Goal: Task Accomplishment & Management: Complete application form

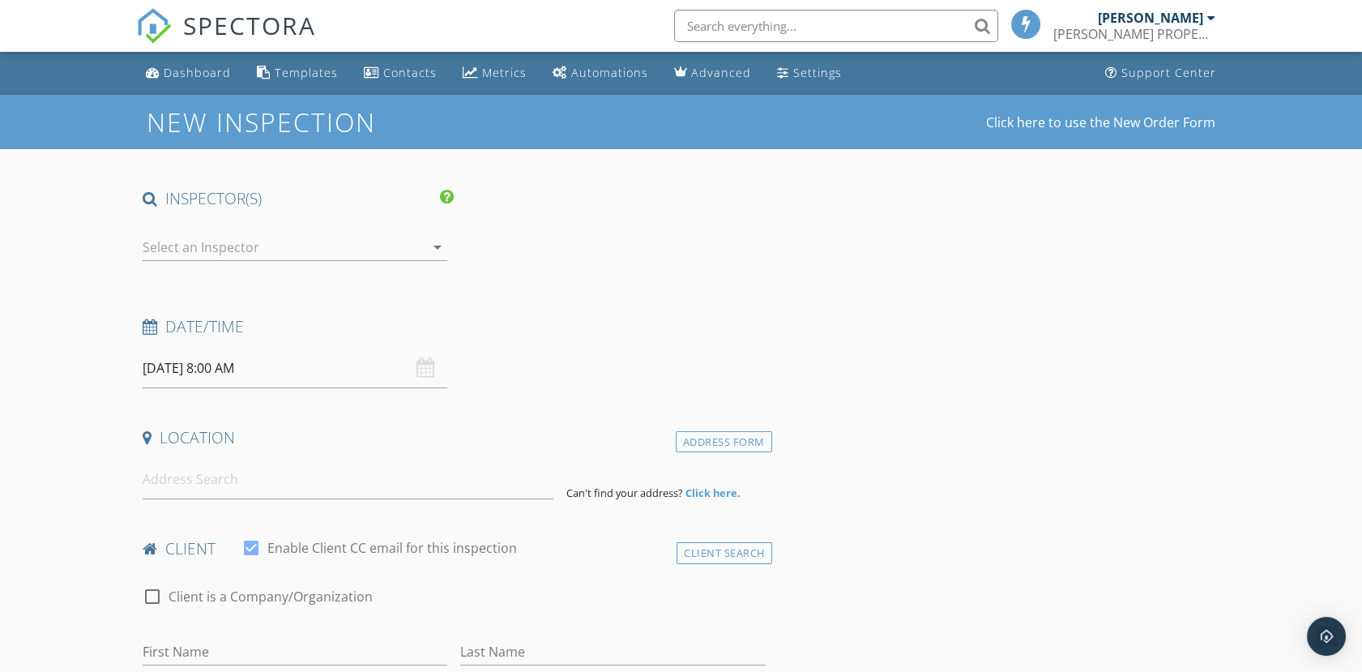
click at [217, 247] on div at bounding box center [284, 247] width 282 height 26
drag, startPoint x: 682, startPoint y: 276, endPoint x: 443, endPoint y: 254, distance: 240.0
click at [682, 276] on div at bounding box center [613, 249] width 318 height 56
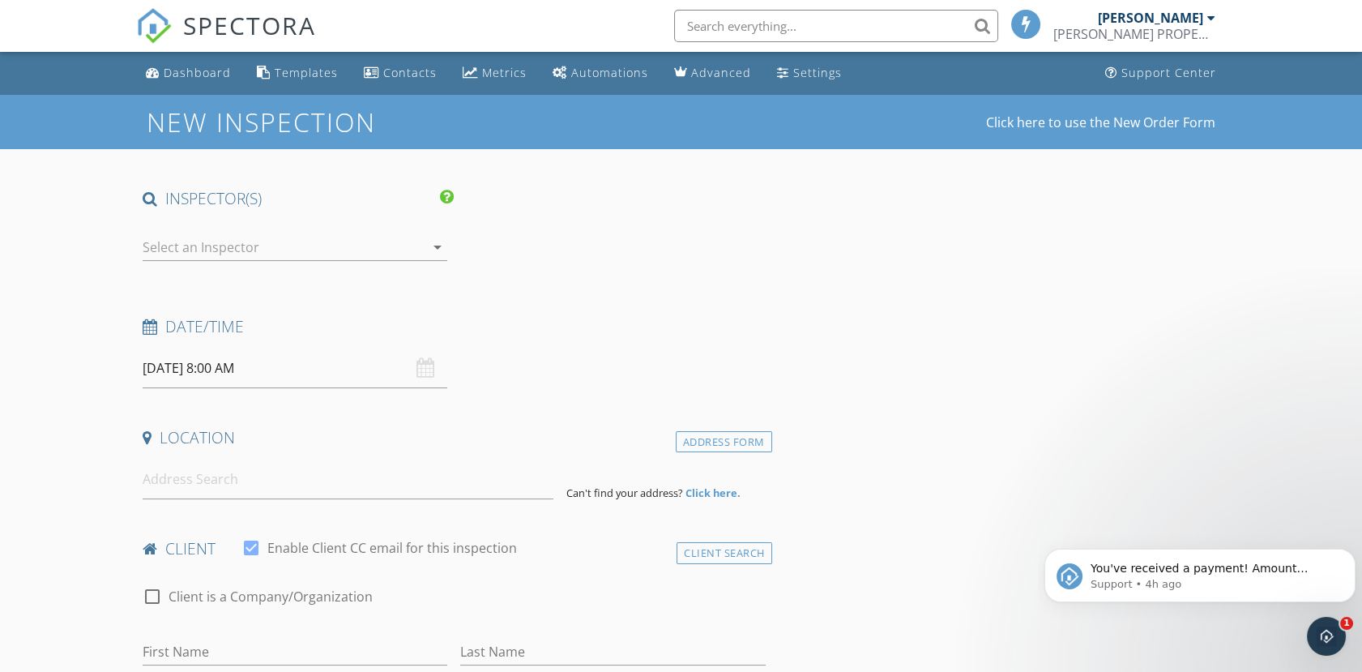
click at [441, 250] on icon "arrow_drop_down" at bounding box center [437, 246] width 19 height 19
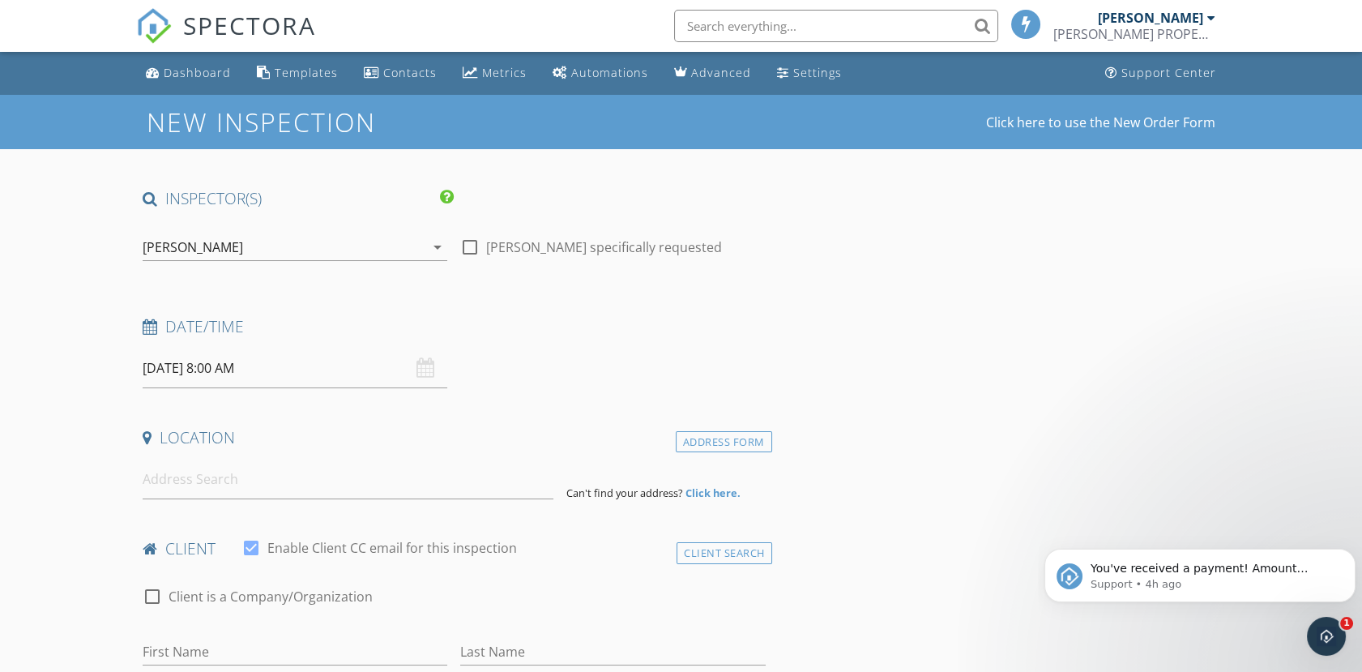
click at [199, 366] on input "[DATE] 8:00 AM" at bounding box center [295, 368] width 305 height 40
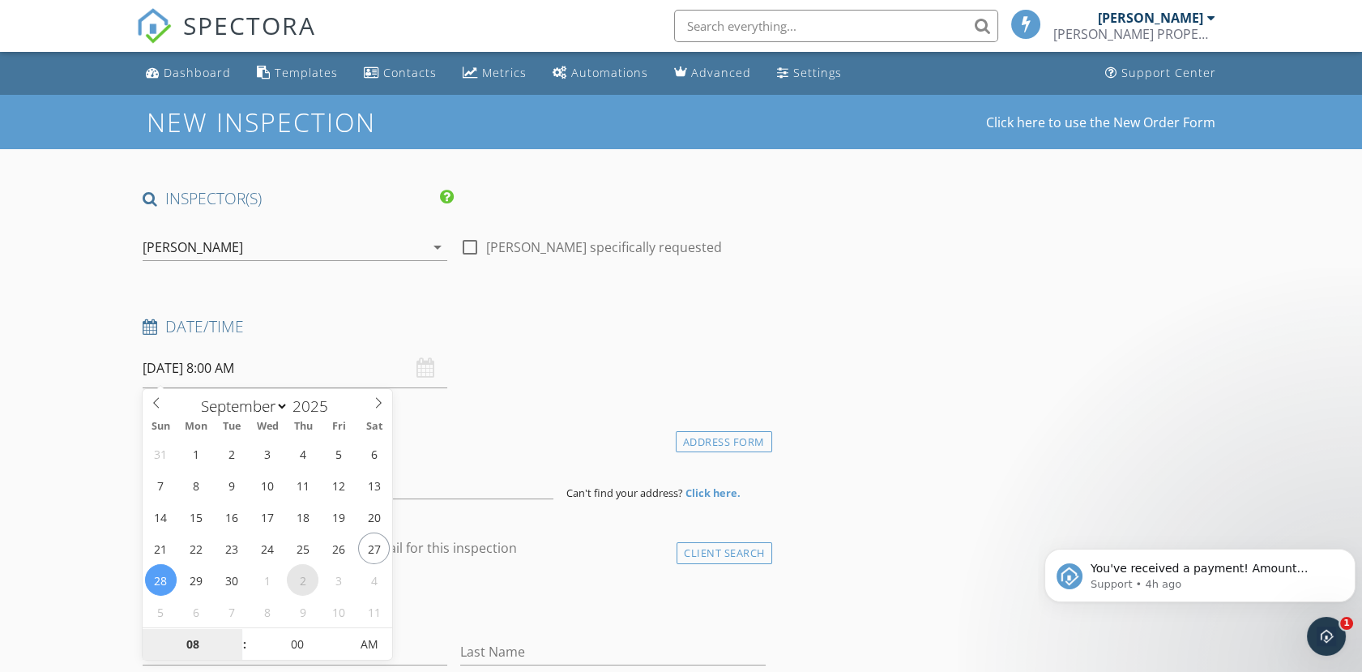
select select "9"
type input "[DATE] 8:00 AM"
type input "09"
type input "[DATE] 9:00 AM"
click at [233, 636] on span at bounding box center [236, 636] width 11 height 16
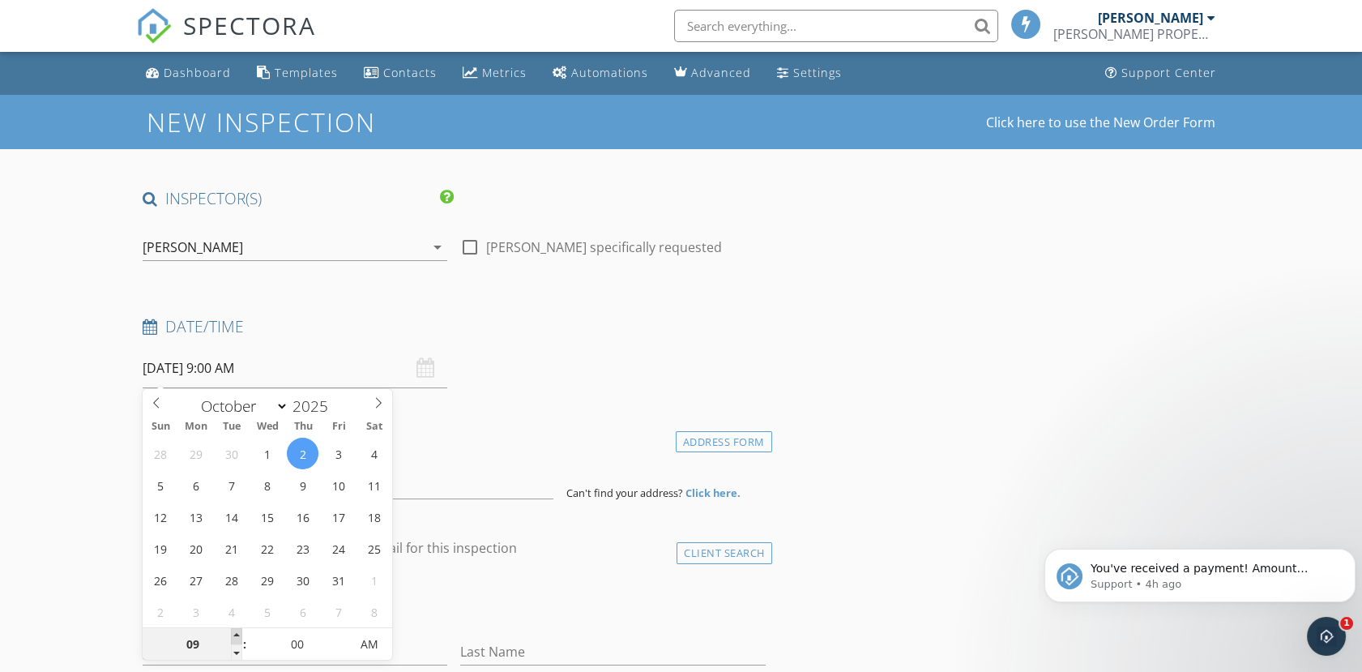
type input "10"
type input "[DATE] 10:00 AM"
click at [233, 636] on span at bounding box center [236, 636] width 11 height 16
type input "11"
type input "[DATE] 11:00 AM"
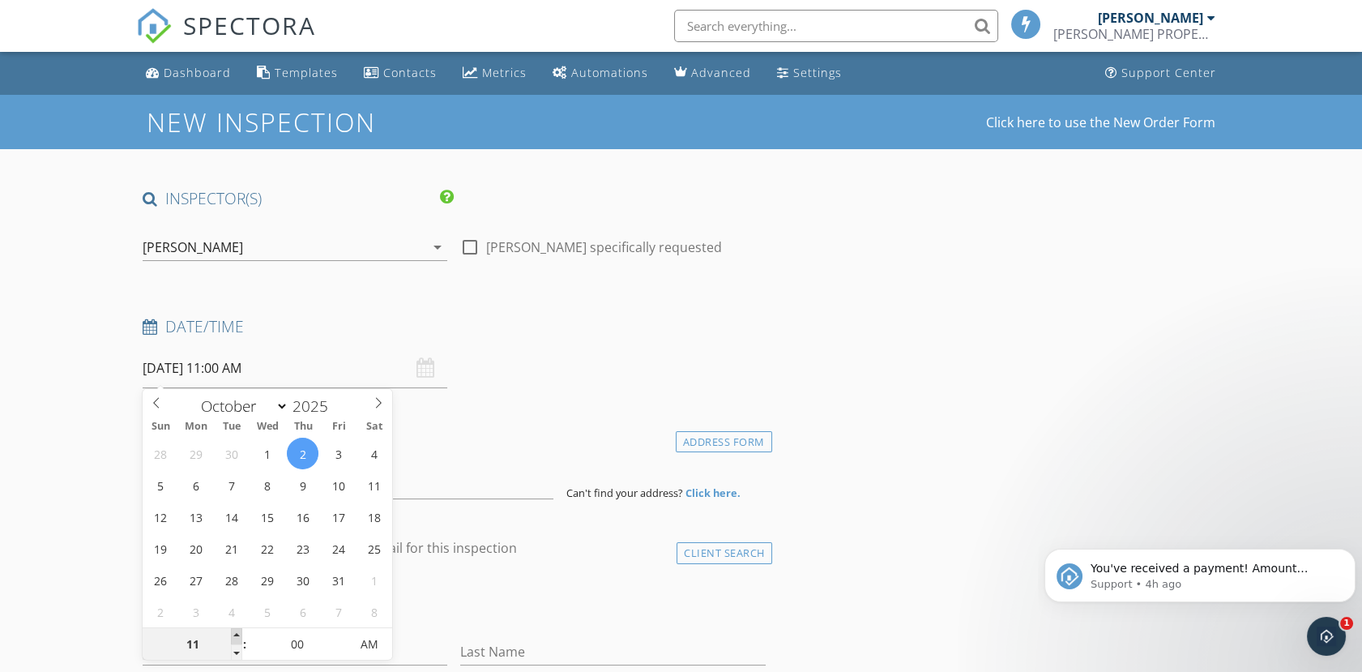
click at [233, 636] on span at bounding box center [236, 636] width 11 height 16
type input "12"
type input "[DATE] 12:00 PM"
click at [233, 636] on span at bounding box center [236, 636] width 11 height 16
type input "01"
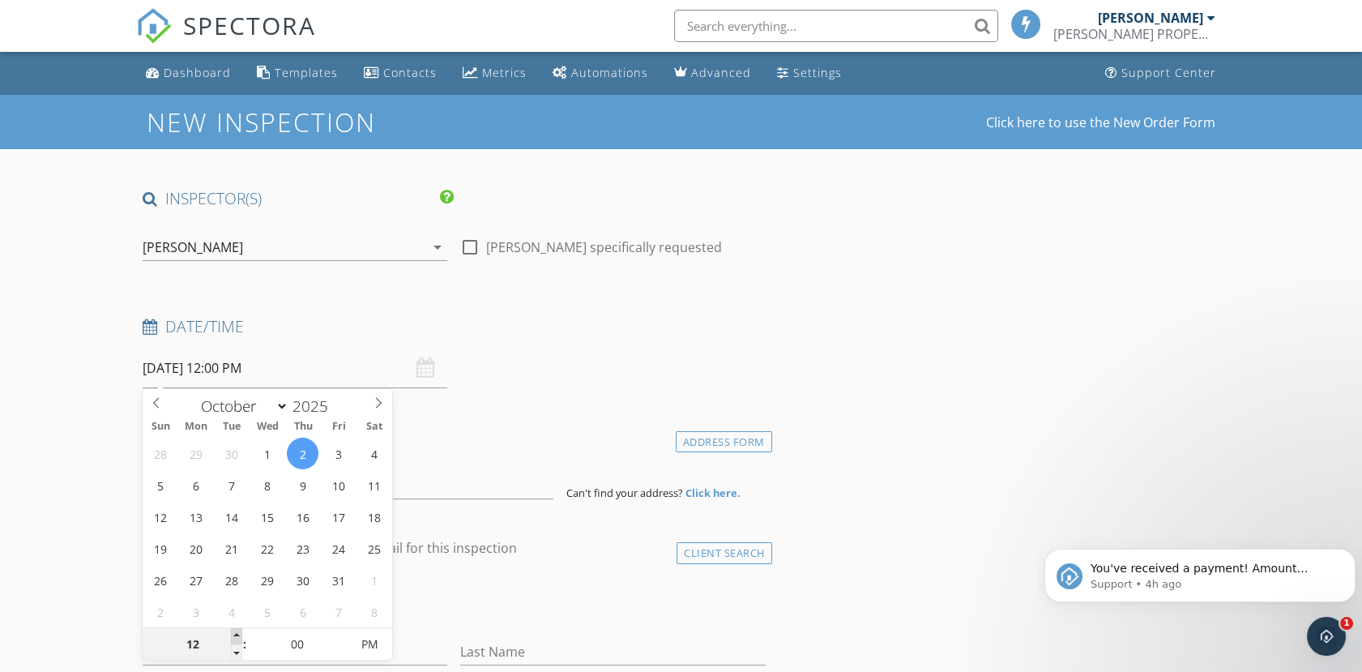
type input "[DATE] 1:00 PM"
click at [233, 636] on span at bounding box center [236, 636] width 11 height 16
type input "02"
type input "[DATE] 2:00 PM"
click at [233, 636] on span at bounding box center [236, 636] width 11 height 16
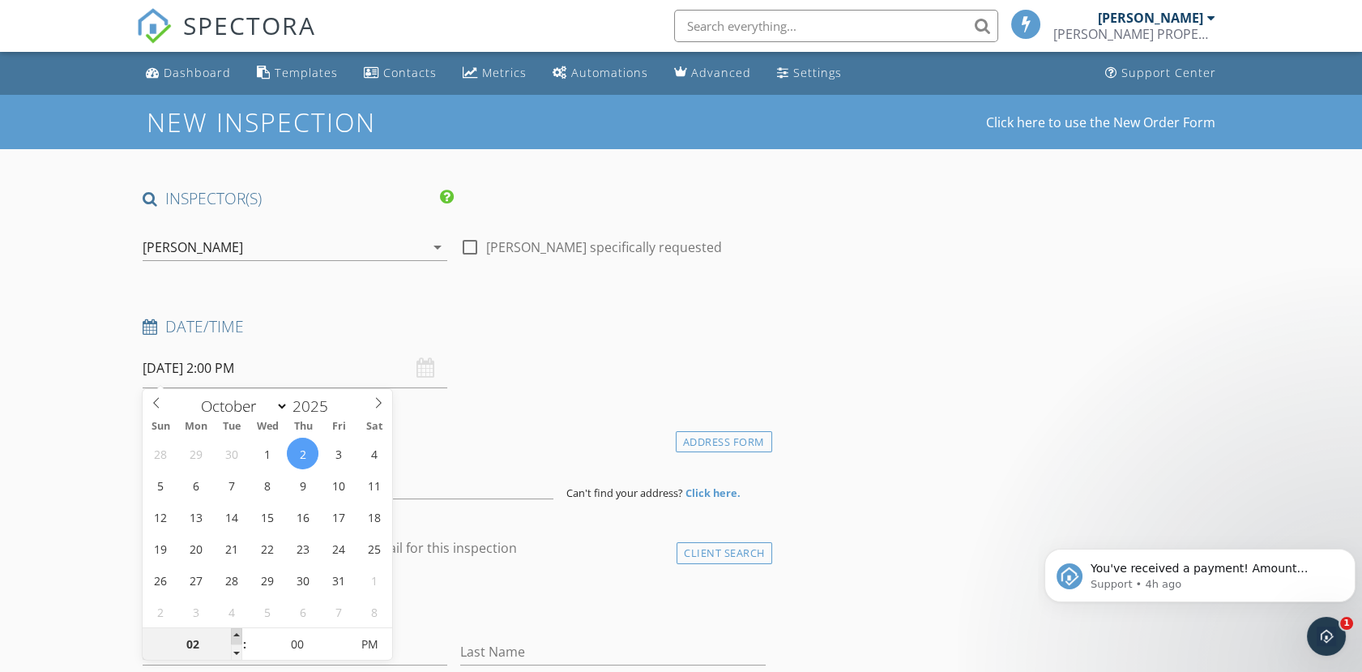
type input "03"
type input "[DATE] 3:00 PM"
click at [233, 636] on span at bounding box center [236, 636] width 11 height 16
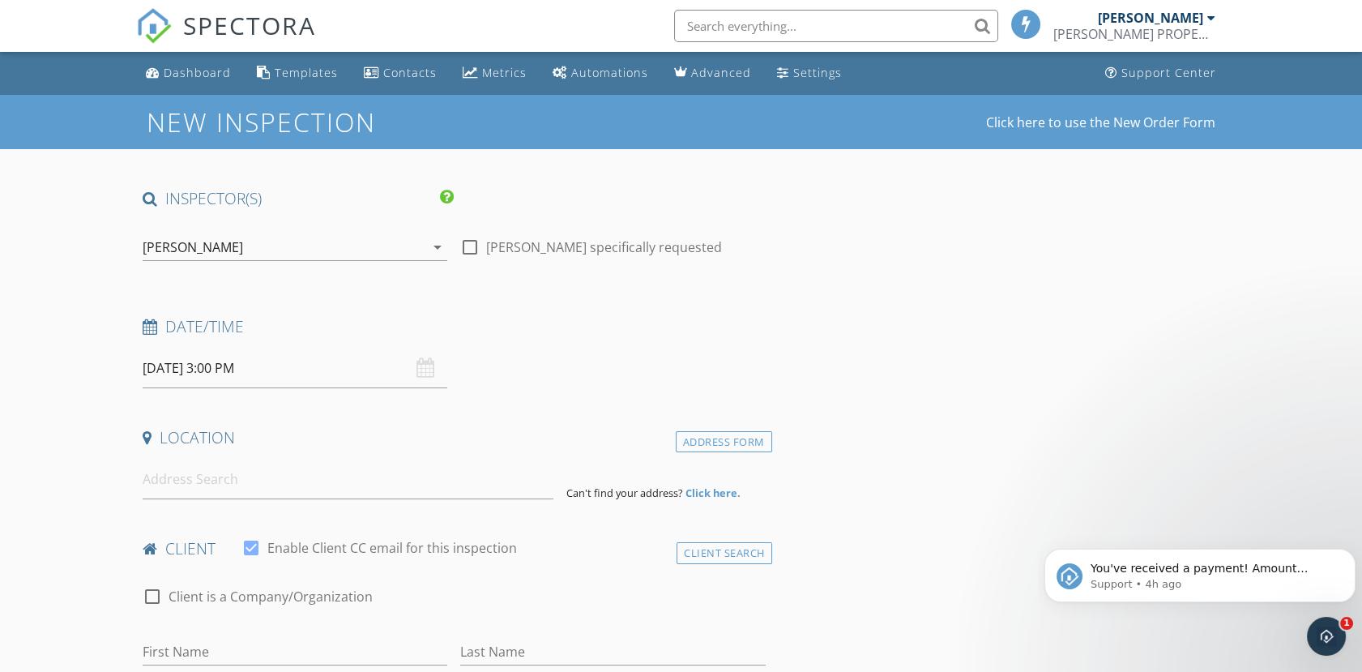
click at [236, 477] on input at bounding box center [348, 479] width 411 height 40
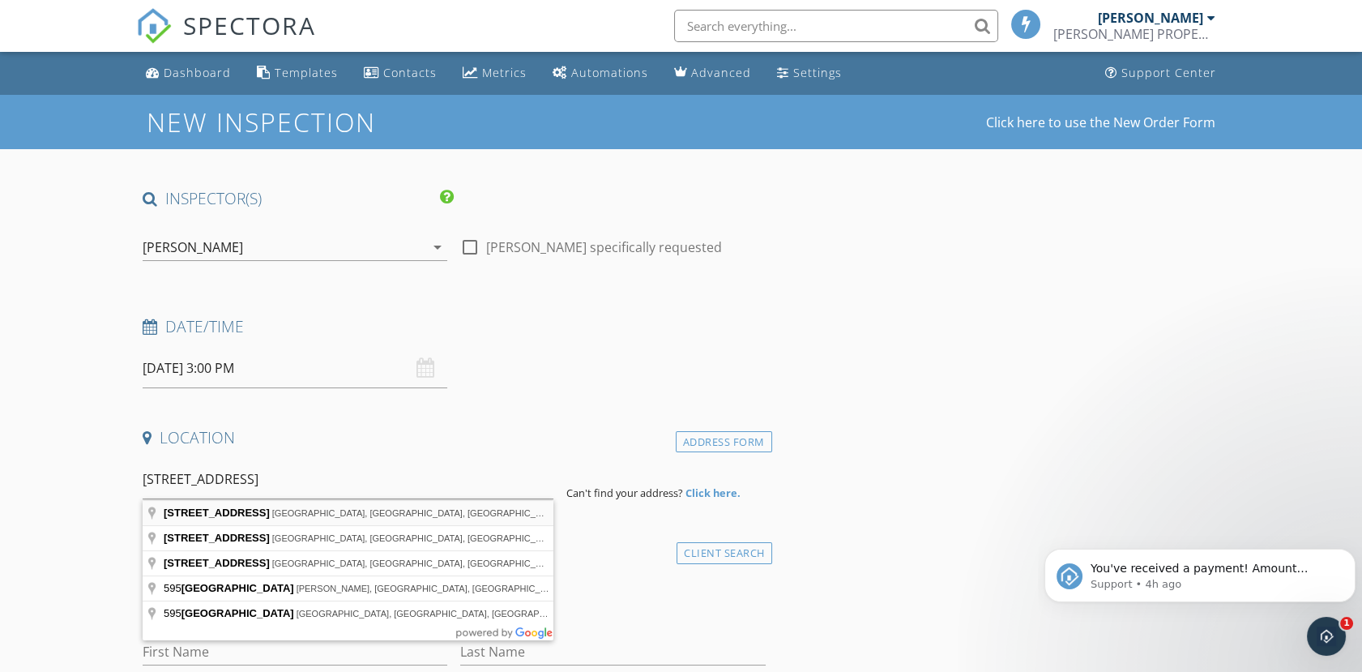
type input "[STREET_ADDRESS]"
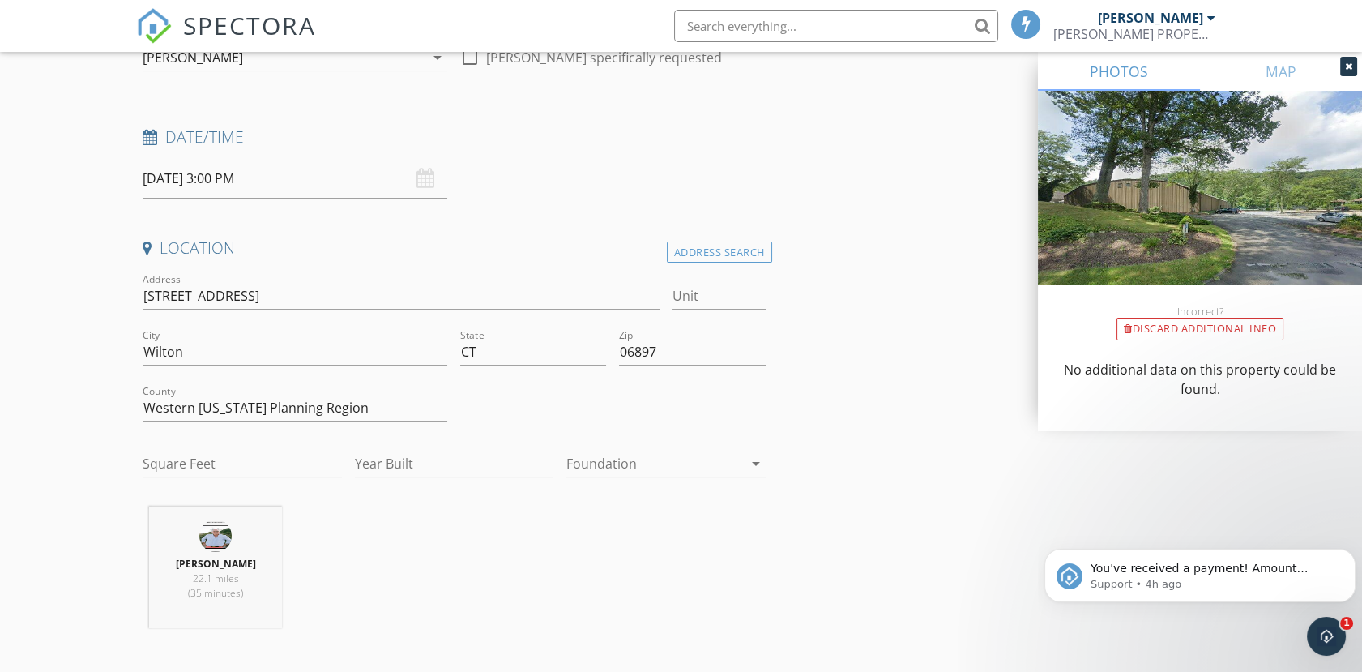
scroll to position [360, 0]
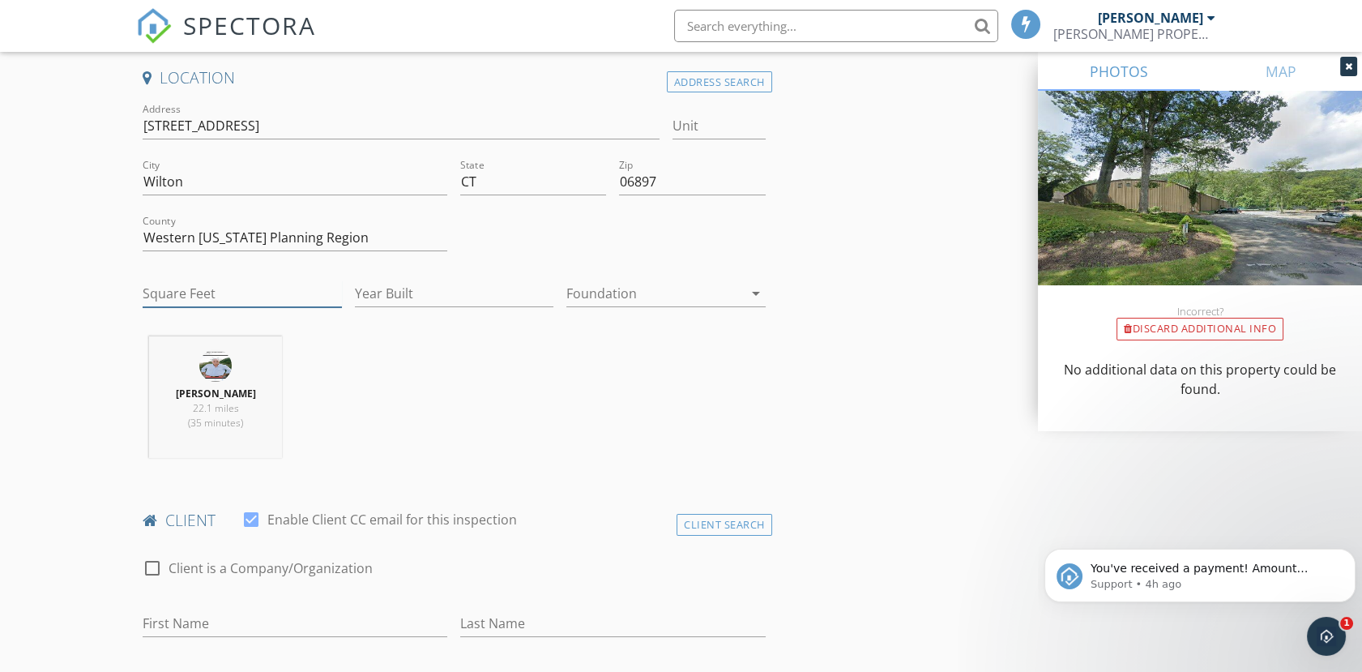
click at [210, 289] on input "Square Feet" at bounding box center [242, 293] width 199 height 27
click at [162, 291] on input "Square Feet" at bounding box center [242, 293] width 199 height 27
type input "3455"
click at [400, 288] on input "Year Built" at bounding box center [454, 293] width 199 height 27
type input "1985"
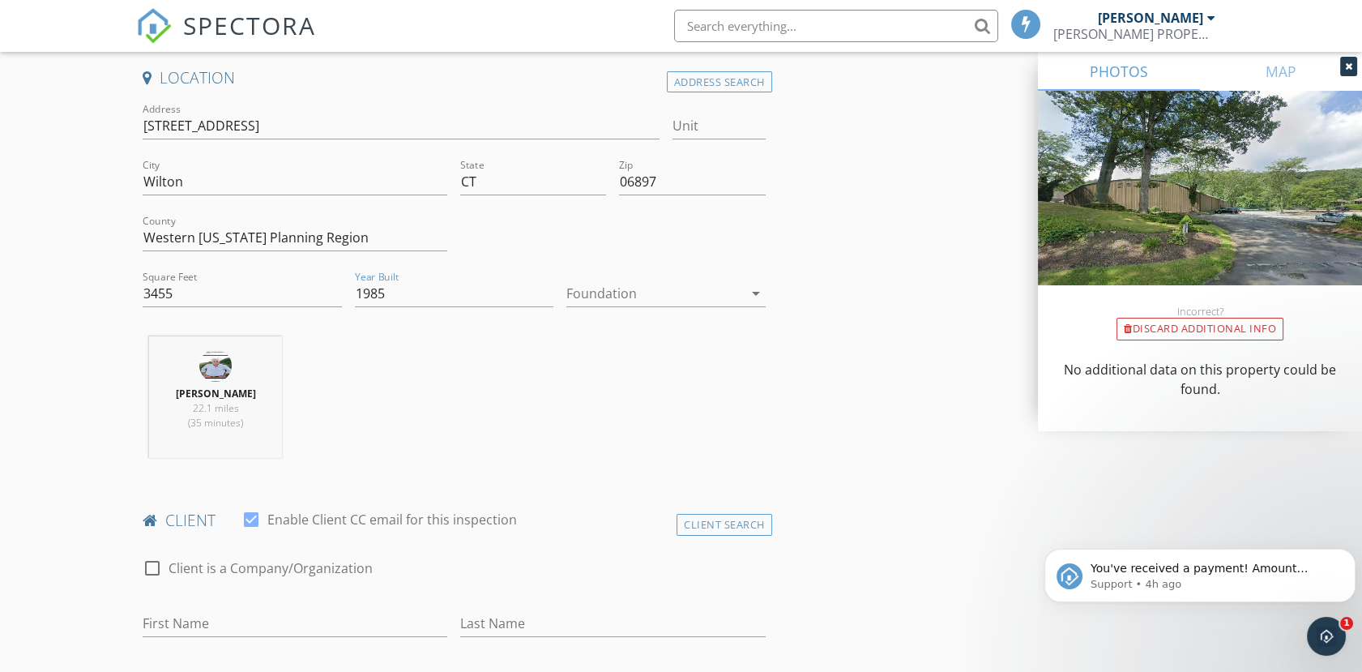
click at [598, 294] on div at bounding box center [654, 293] width 176 height 26
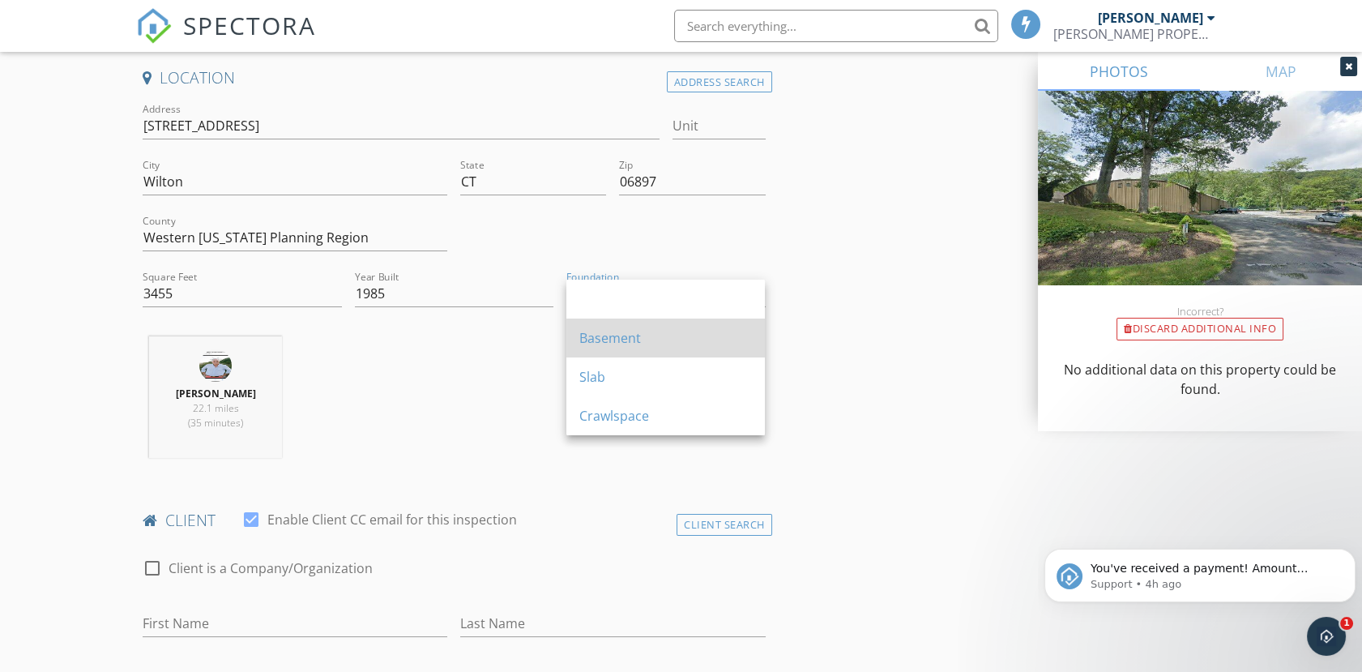
click at [605, 335] on div "Basement" at bounding box center [665, 337] width 173 height 19
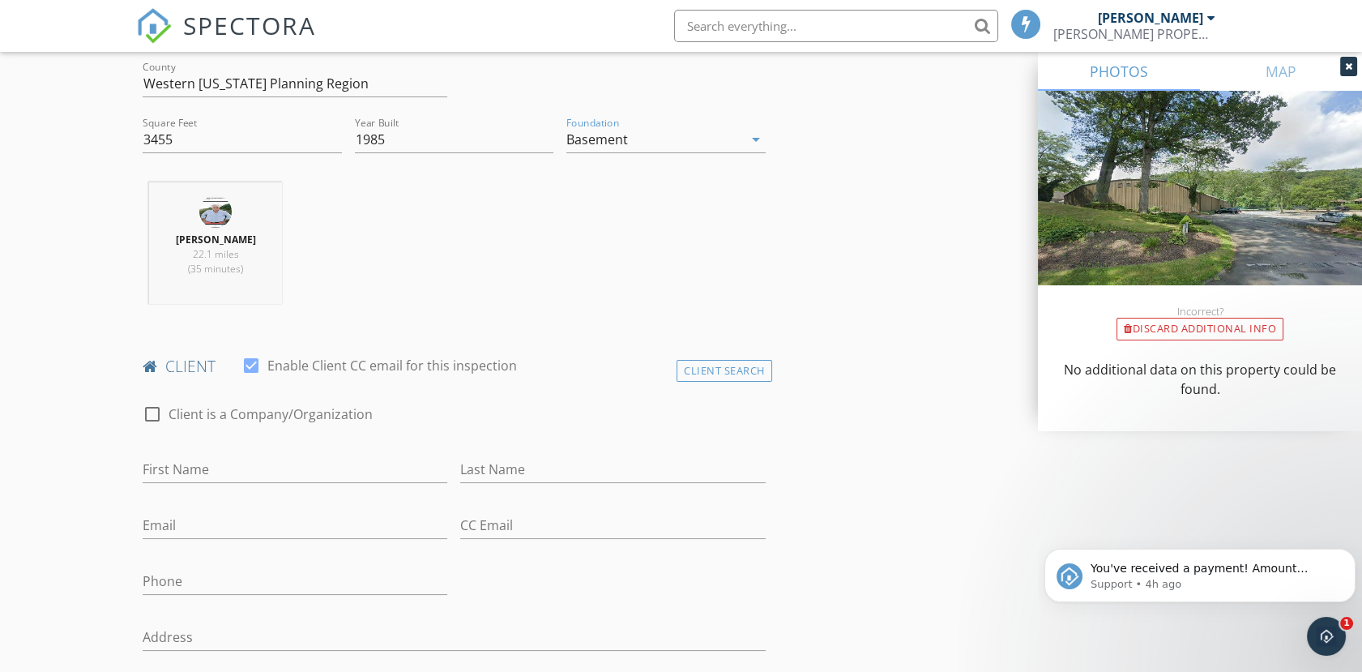
scroll to position [540, 0]
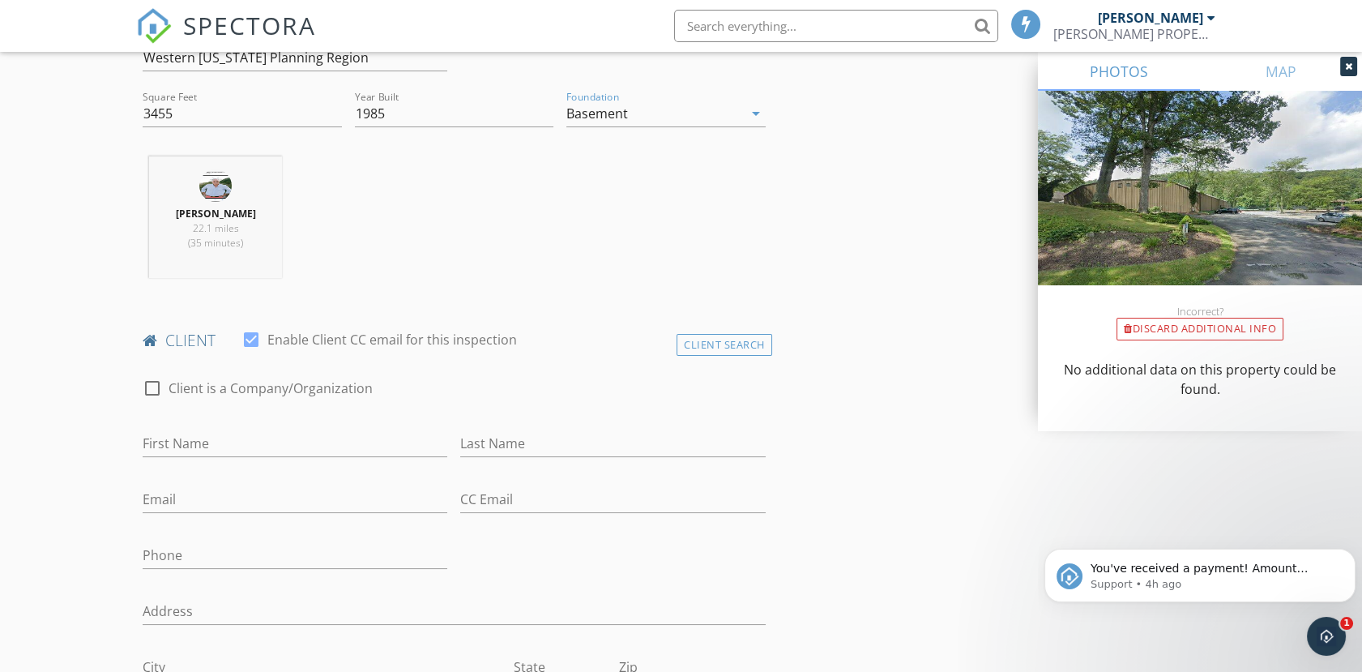
click at [218, 426] on div "First Name" at bounding box center [295, 447] width 305 height 53
click at [206, 447] on input "First Name" at bounding box center [295, 443] width 305 height 27
type input "[PERSON_NAME]"
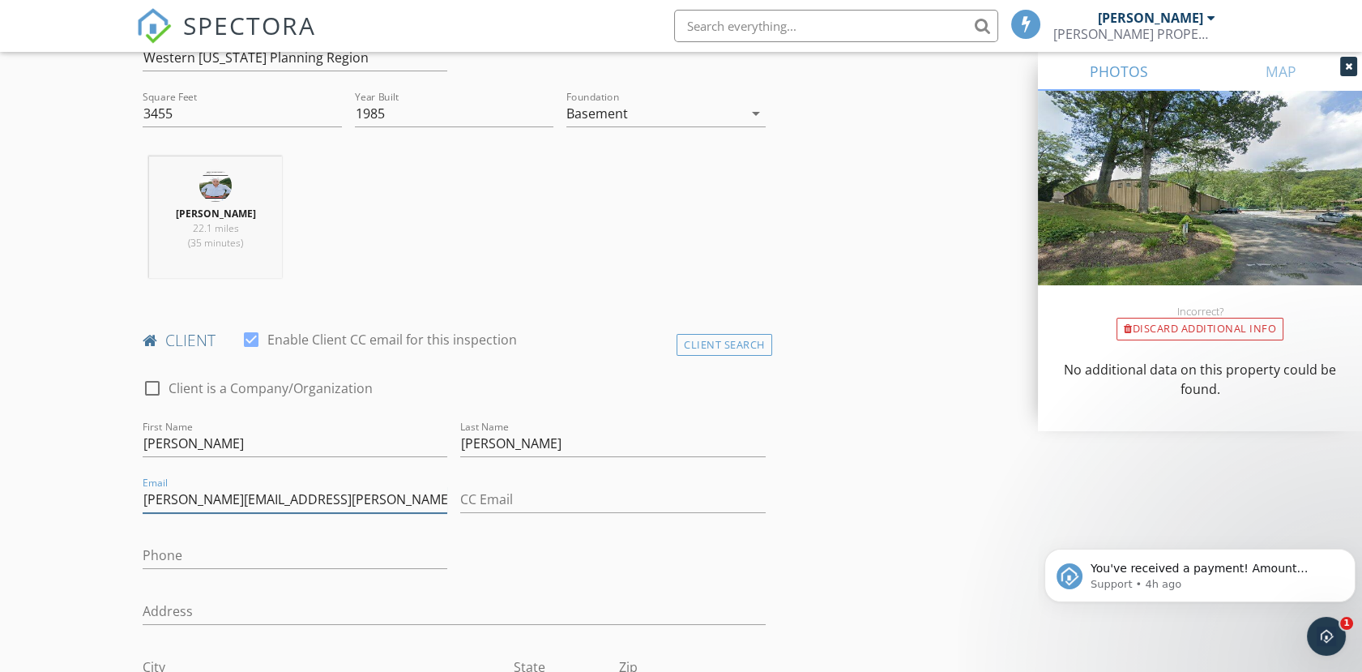
type input "[PERSON_NAME][EMAIL_ADDRESS][PERSON_NAME][DOMAIN_NAME]"
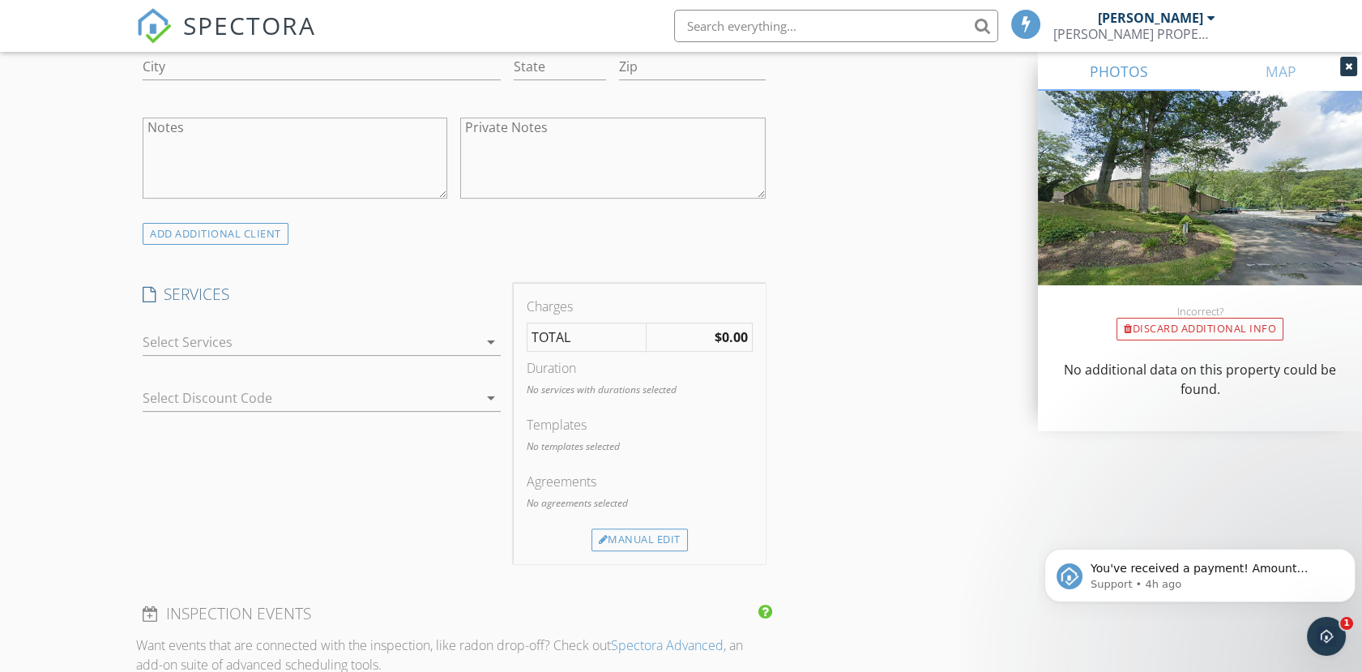
scroll to position [1170, 0]
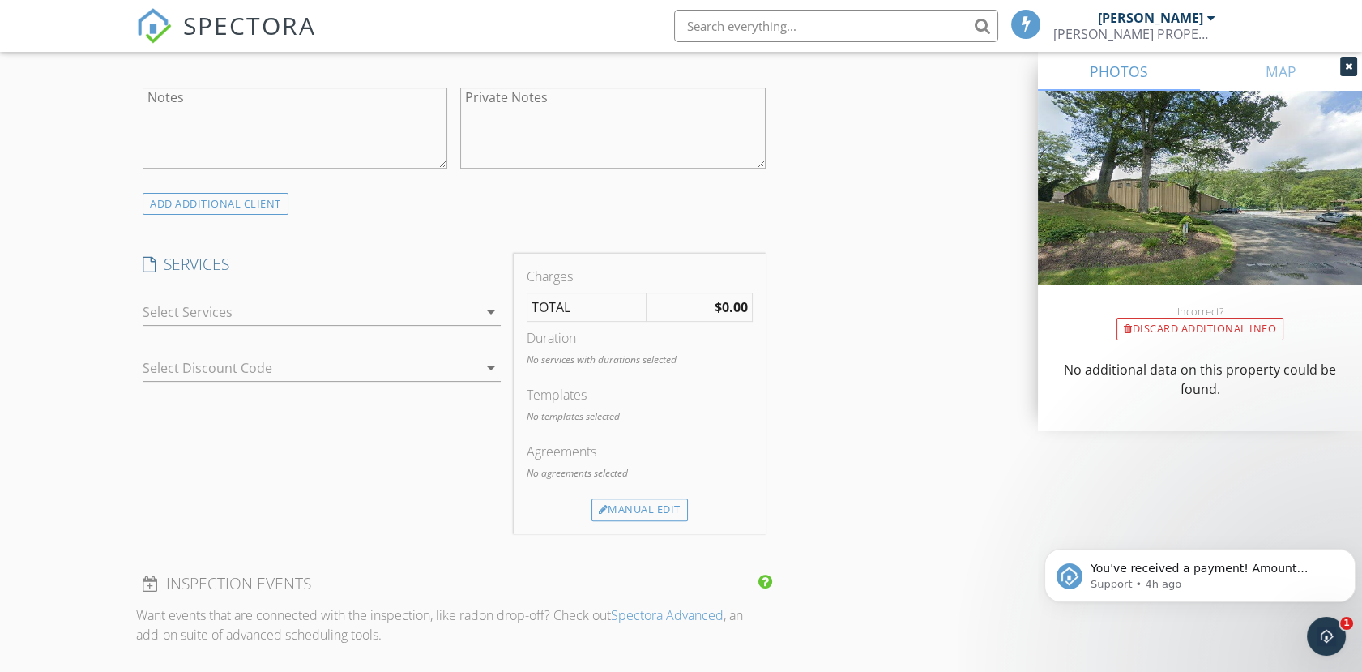
type input "[PHONE_NUMBER]"
click at [232, 311] on div at bounding box center [310, 312] width 335 height 26
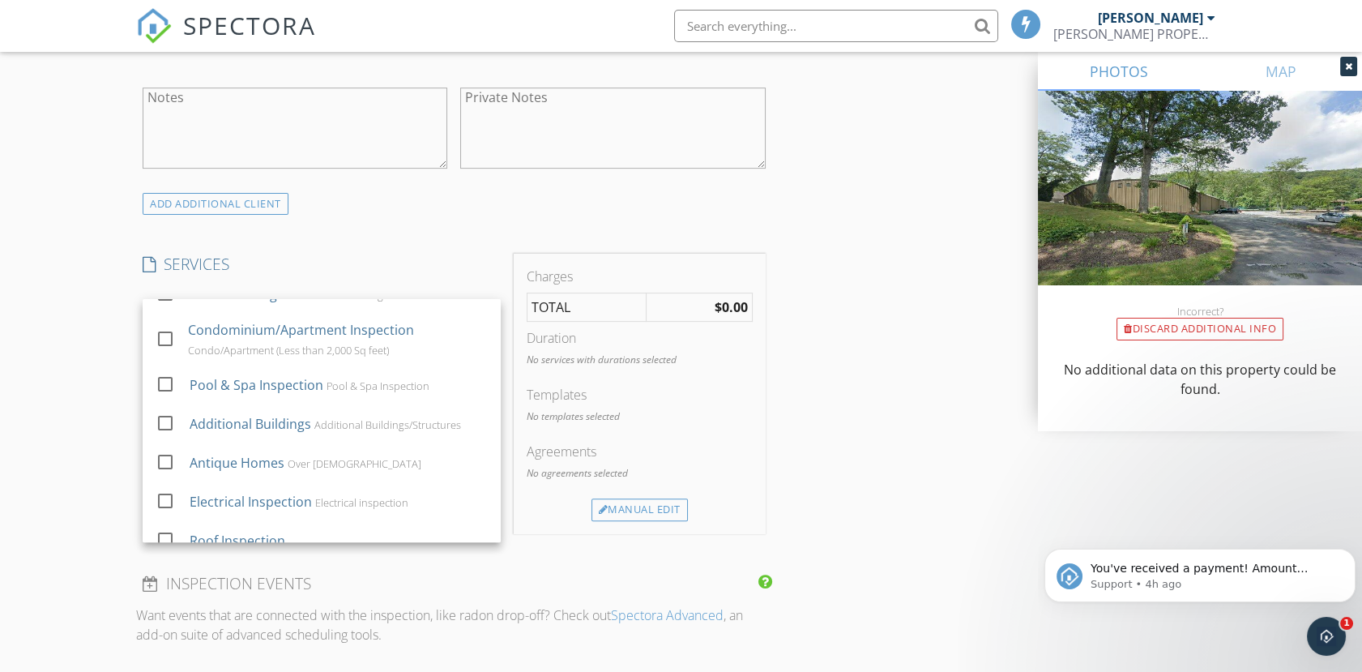
scroll to position [270, 0]
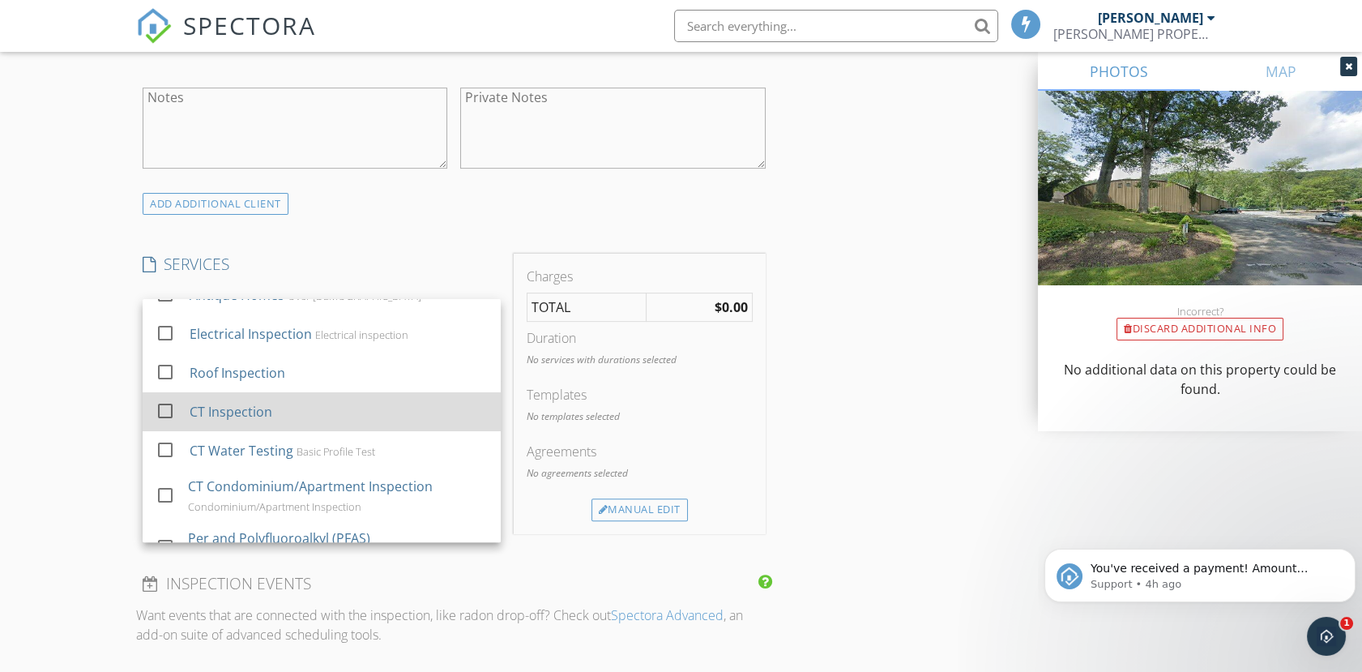
click at [164, 406] on div at bounding box center [166, 411] width 28 height 28
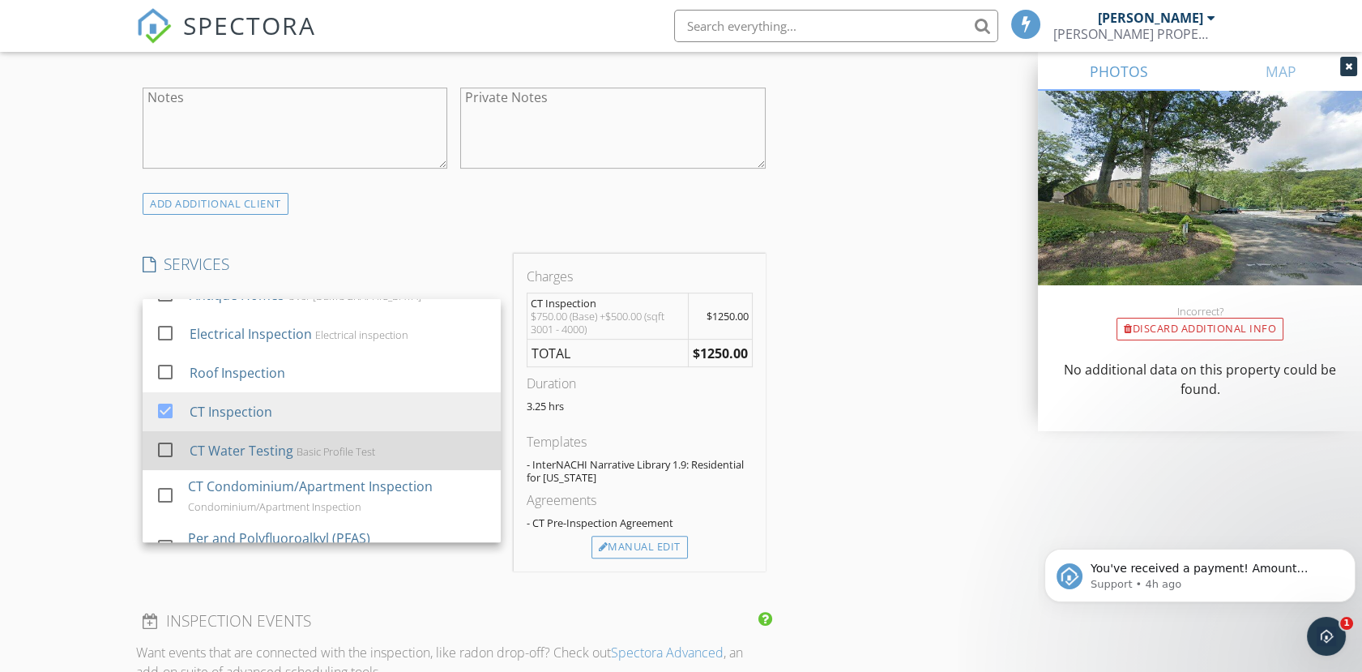
click at [162, 441] on div at bounding box center [166, 450] width 28 height 28
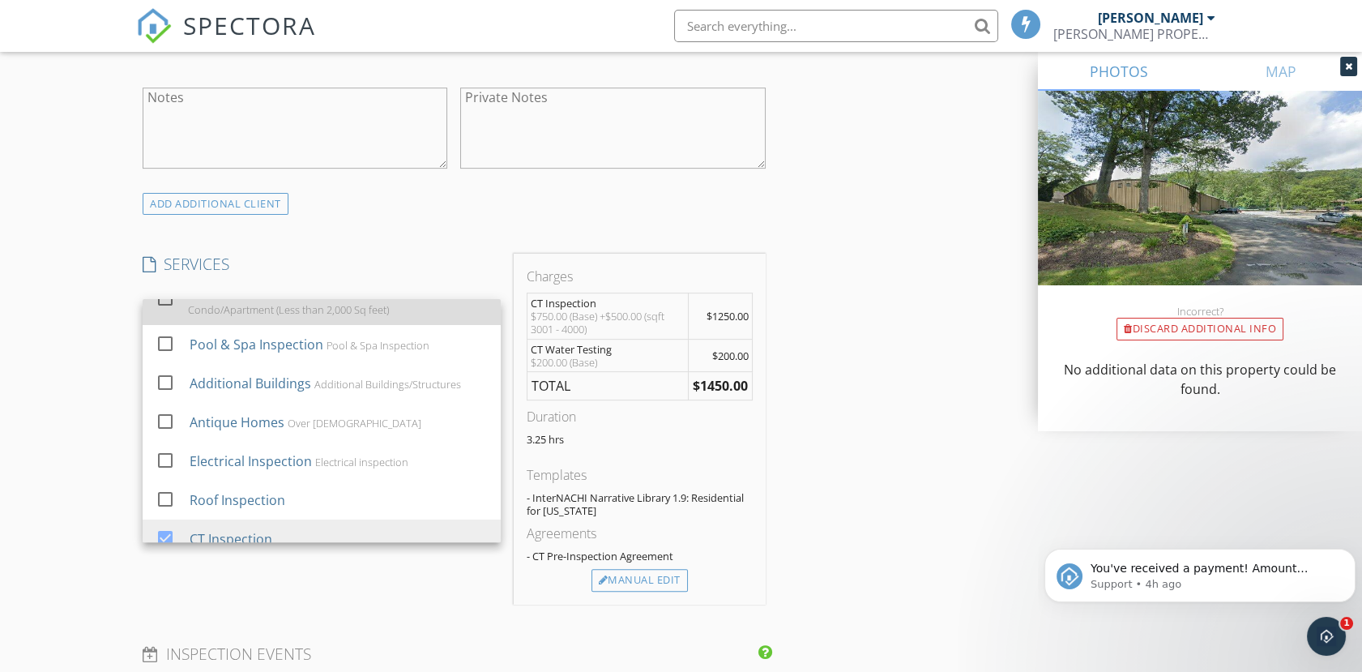
scroll to position [0, 0]
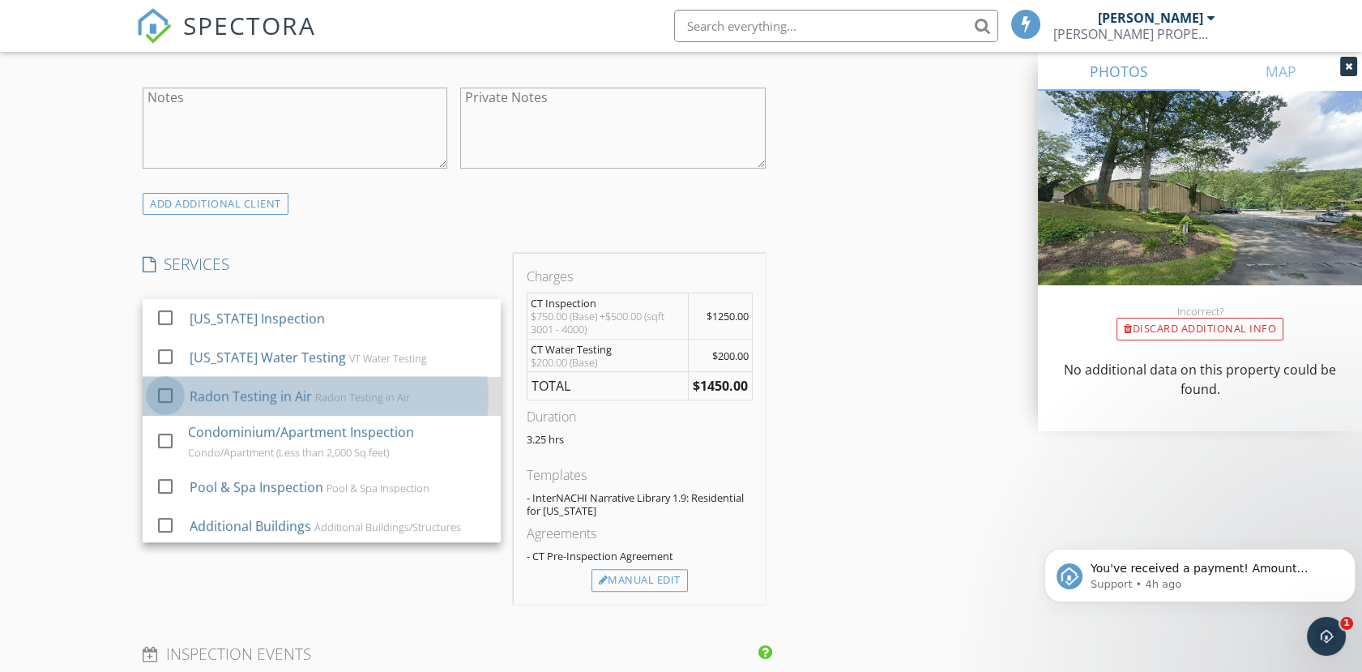
click at [166, 396] on div at bounding box center [166, 396] width 28 height 28
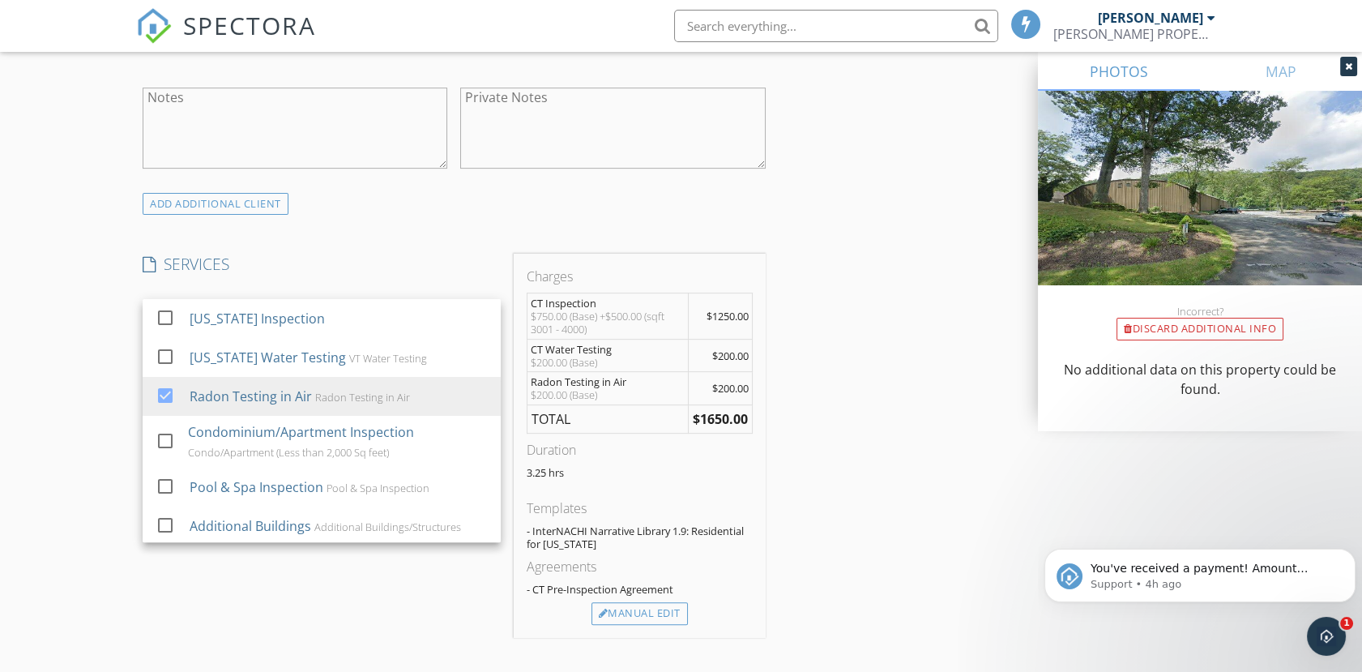
click at [859, 456] on div "INSPECTOR(S) check_box [PERSON_NAME] PRIMARY [PERSON_NAME] arrow_drop_down chec…" at bounding box center [681, 482] width 1090 height 2929
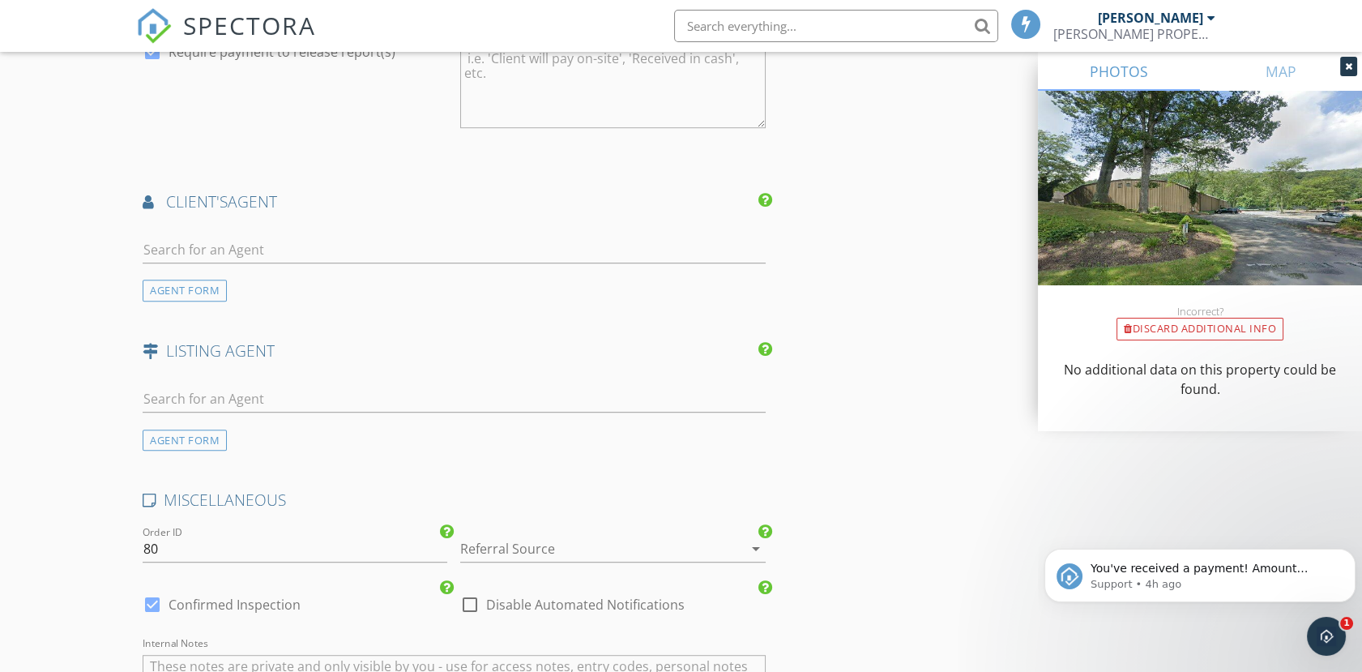
scroll to position [1981, 0]
click at [180, 283] on div "AGENT FORM" at bounding box center [185, 287] width 84 height 22
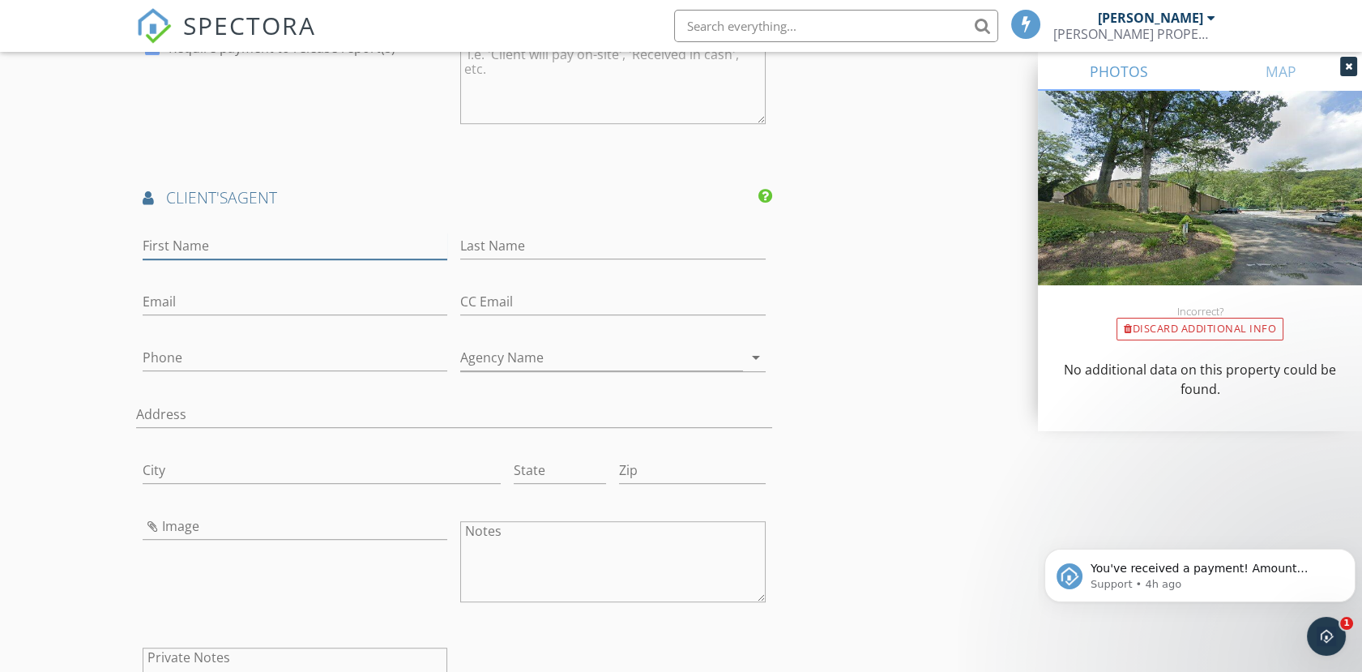
click at [179, 246] on input "First Name" at bounding box center [295, 246] width 305 height 27
type input "[PERSON_NAME]"
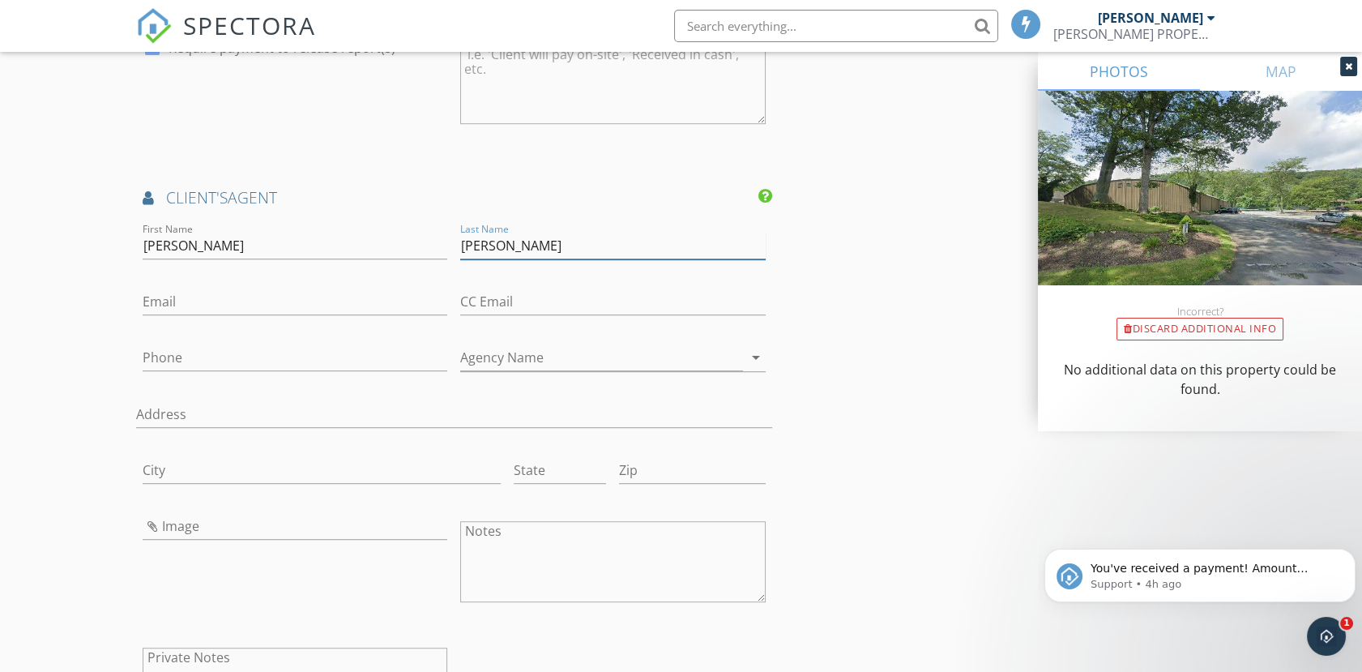
type input "[PERSON_NAME]"
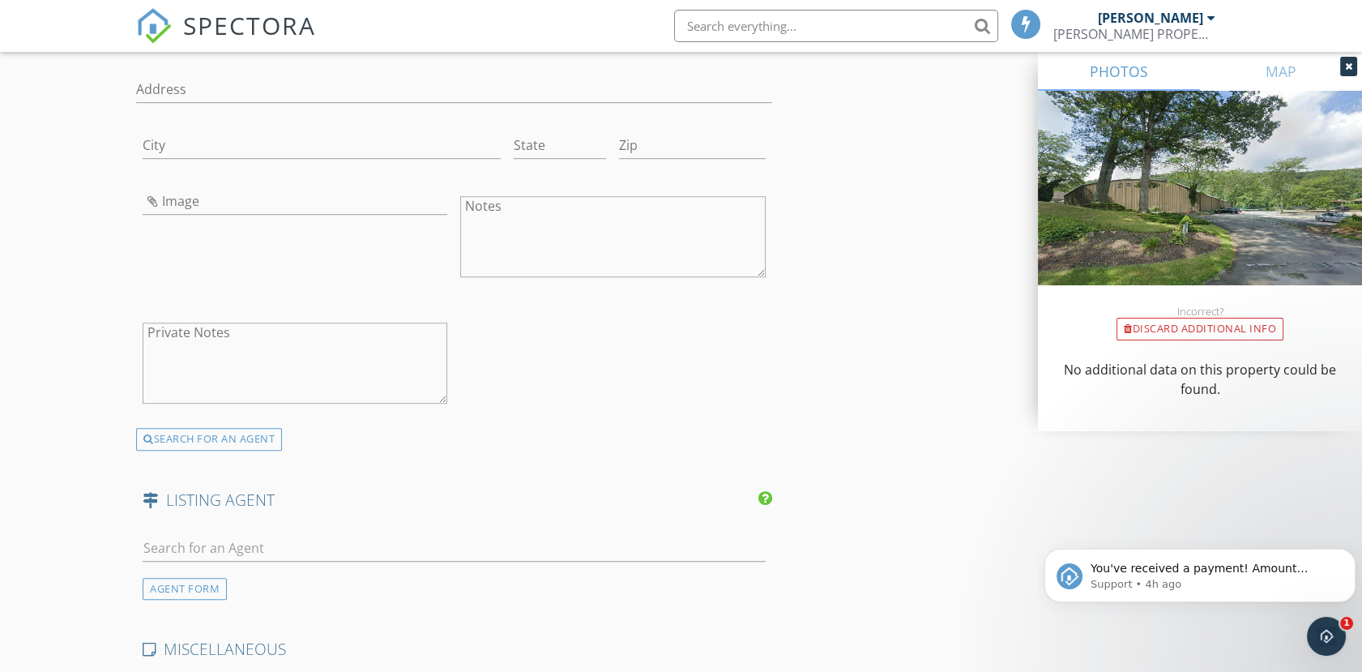
scroll to position [2340, 0]
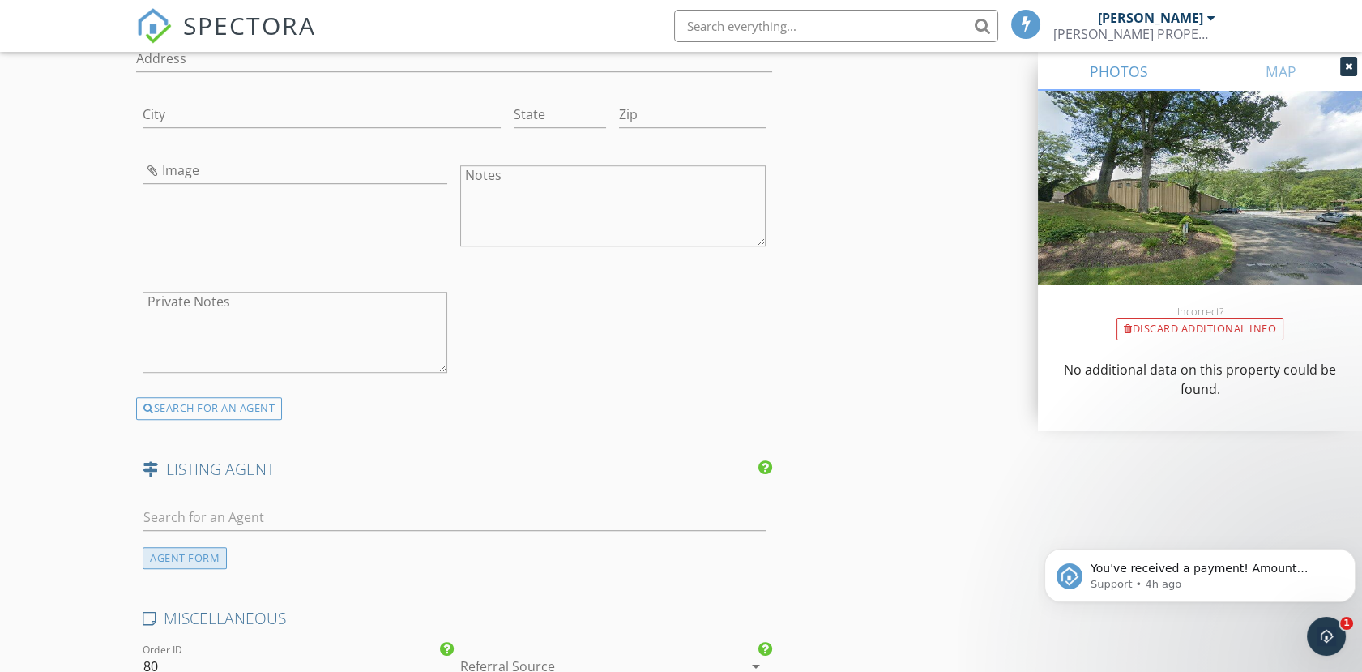
click at [174, 556] on div "AGENT FORM" at bounding box center [185, 558] width 84 height 22
click at [182, 513] on input "First Name" at bounding box center [295, 517] width 305 height 27
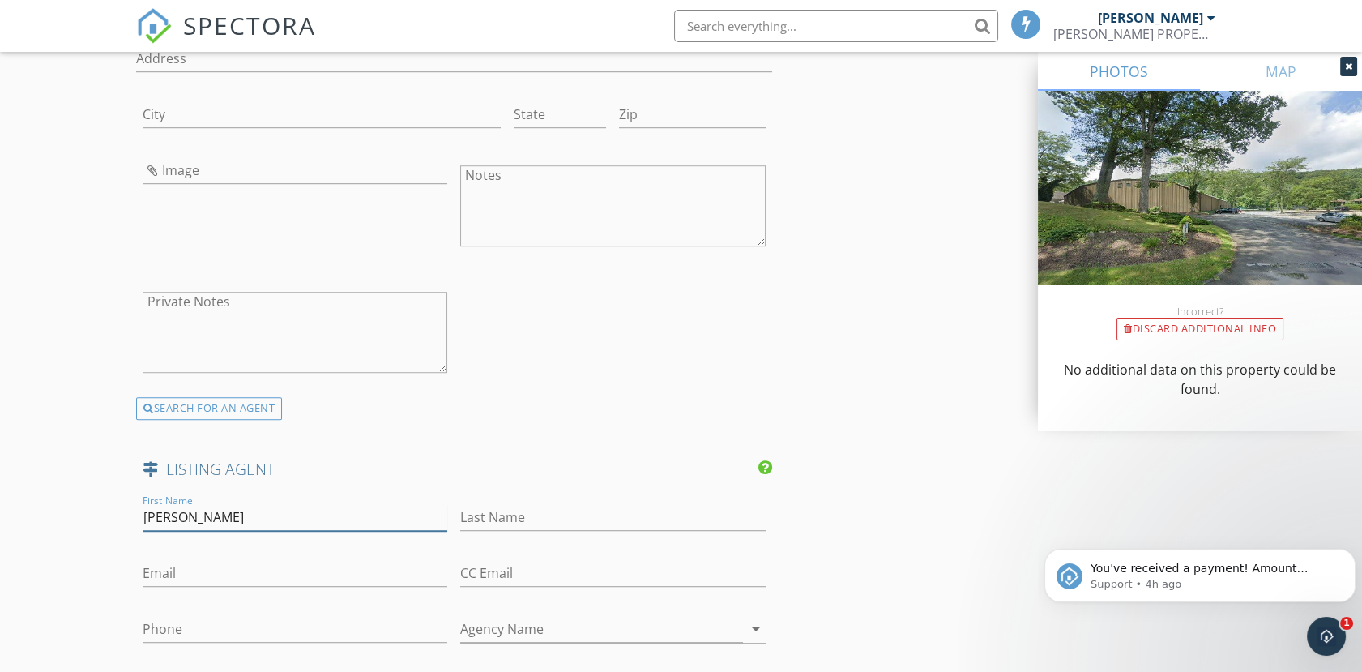
type input "[PERSON_NAME]"
type input "O'Brien"
paste input "[PHONE_NUMBER]"
type input "[PHONE_NUMBER]"
click at [484, 626] on input "Agency Name" at bounding box center [601, 633] width 282 height 27
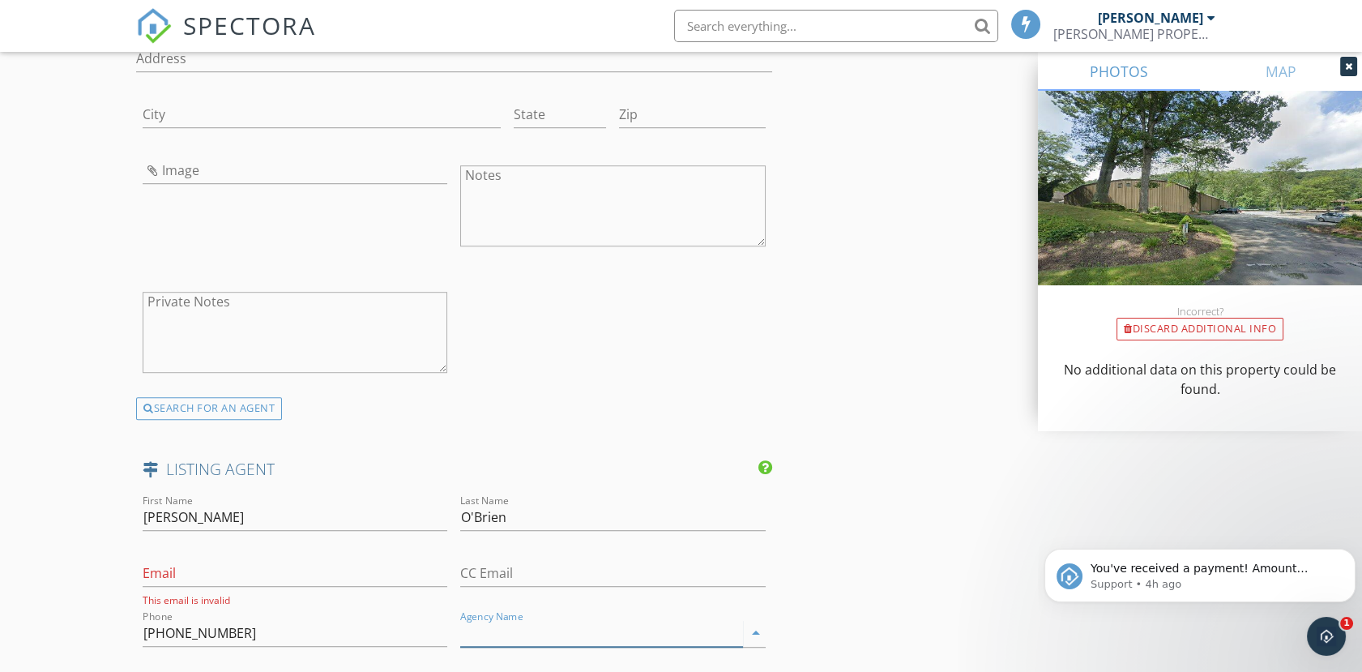
paste input "O'brien Premier Properties"
click at [469, 626] on input "O'brien Premier Properties" at bounding box center [601, 633] width 282 height 27
click at [481, 626] on input "O'brien Premier Properties" at bounding box center [601, 633] width 282 height 27
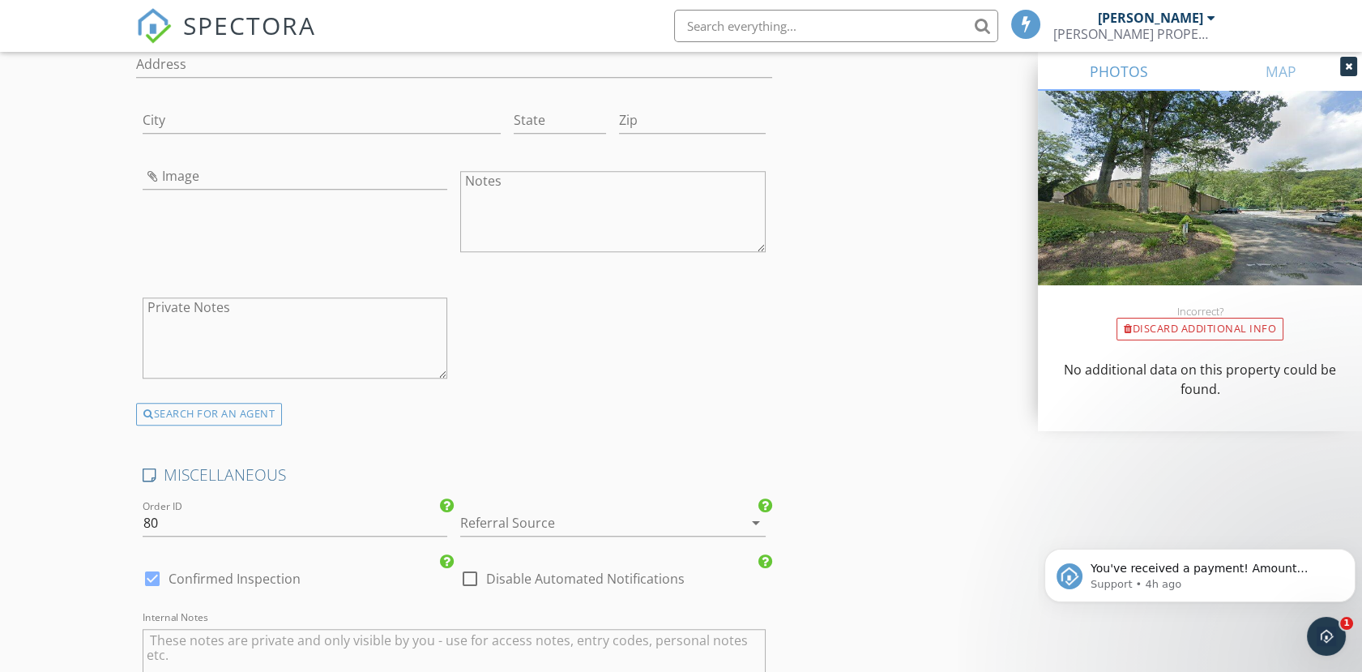
scroll to position [2971, 0]
type input "O'Brien Premier Properties"
click at [513, 512] on div at bounding box center [589, 518] width 259 height 26
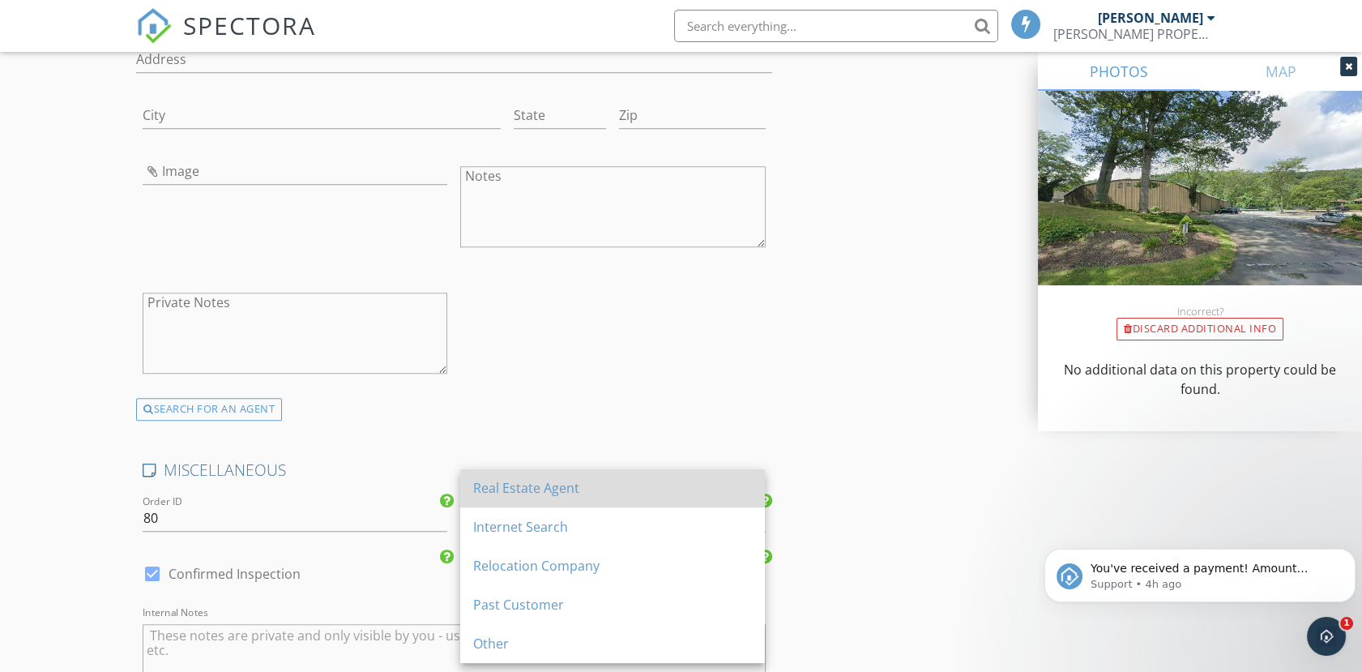
click at [532, 485] on div "Real Estate Agent" at bounding box center [612, 487] width 279 height 19
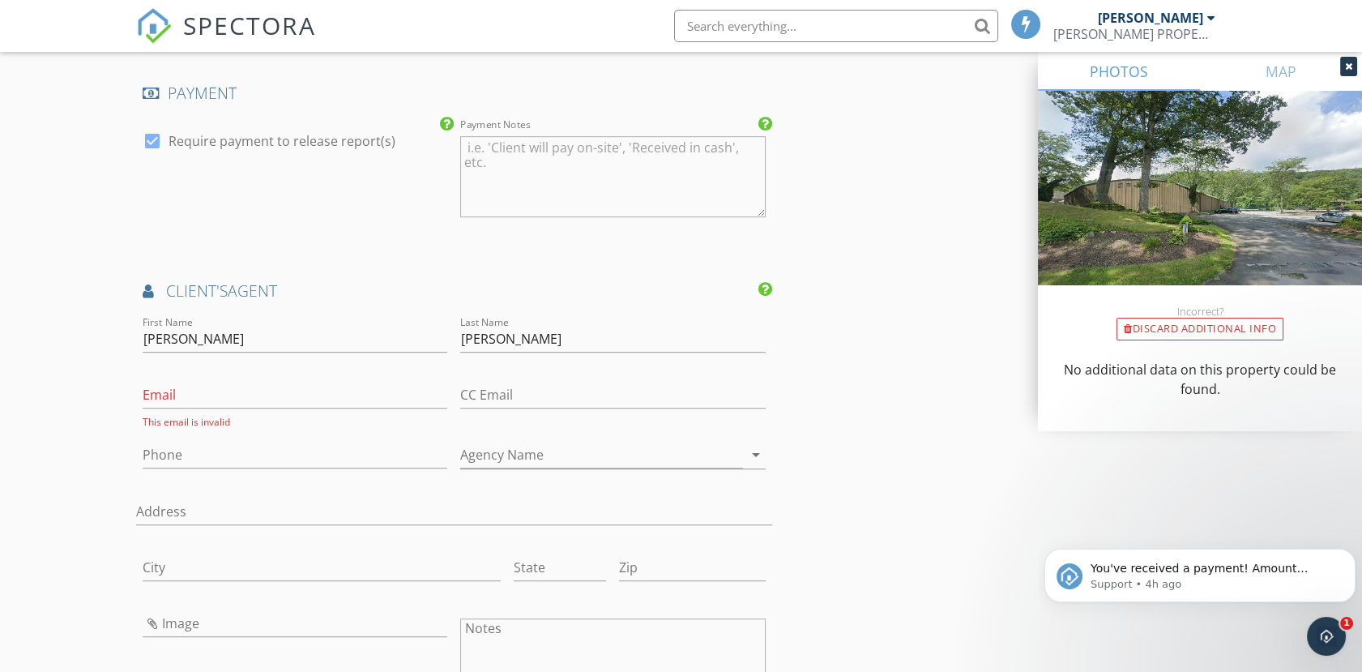
scroll to position [1801, 0]
